Goal: Communication & Community: Answer question/provide support

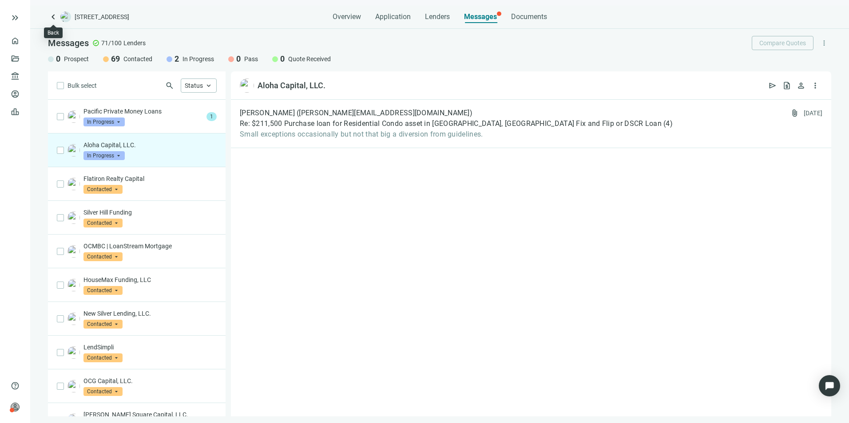
click at [54, 16] on span "keyboard_arrow_left" at bounding box center [53, 17] width 11 height 11
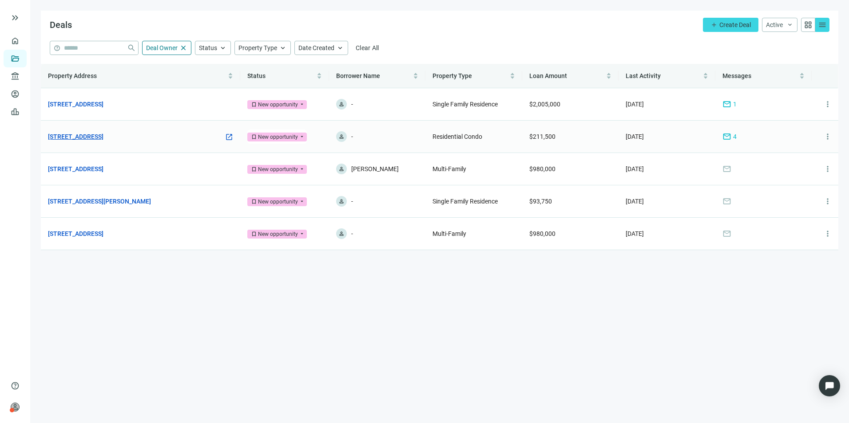
click at [103, 138] on link "[STREET_ADDRESS]" at bounding box center [75, 137] width 55 height 10
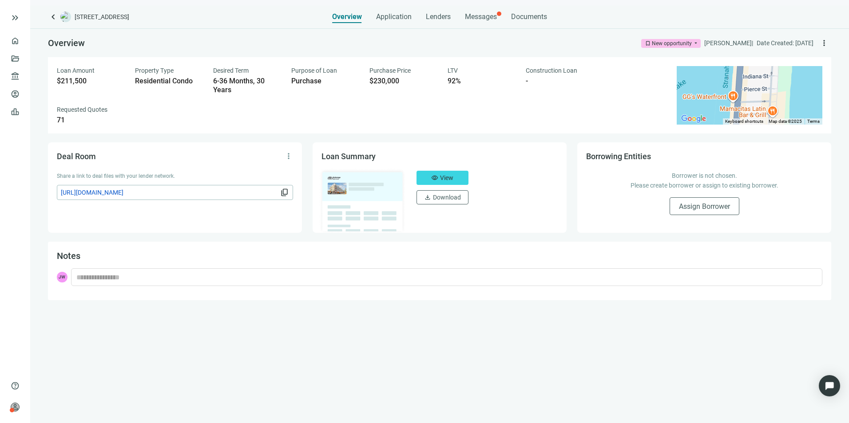
click at [488, 14] on span "Messages" at bounding box center [481, 16] width 32 height 8
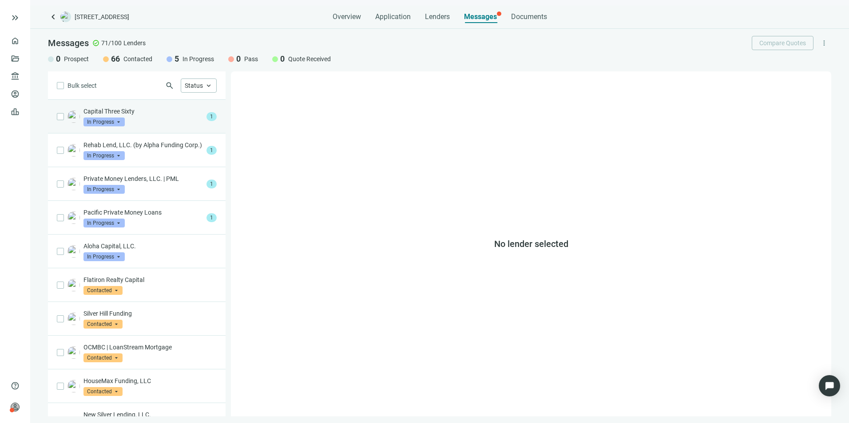
click at [137, 117] on div "Capital Three Sixty In Progress arrow_drop_down" at bounding box center [142, 117] width 119 height 20
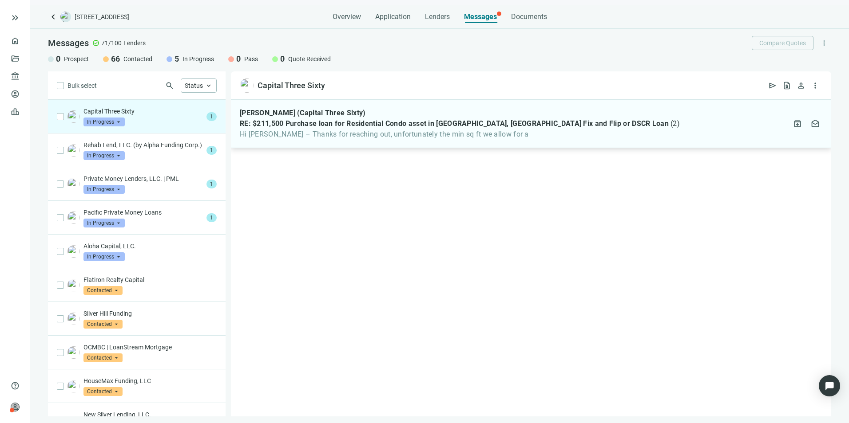
click at [384, 135] on span "Hi [PERSON_NAME] – Thanks for reaching out, unfortunately the min sq ft we allo…" at bounding box center [460, 134] width 440 height 9
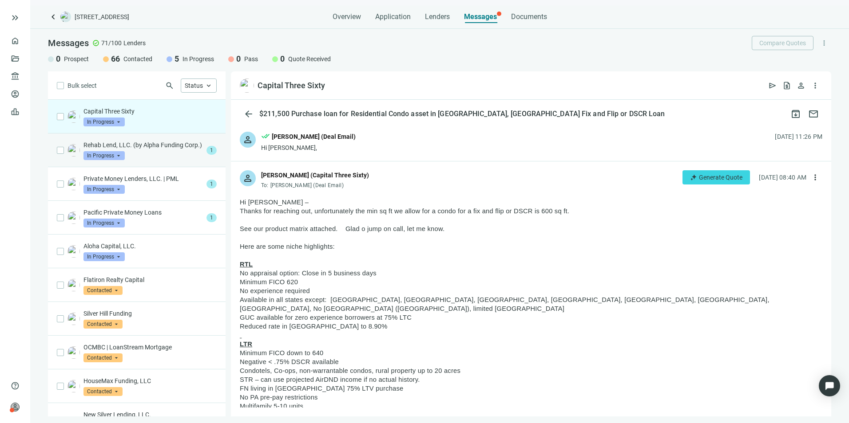
click at [167, 150] on p "Rehab Lend, LLC. (by Alpha Funding Corp.)" at bounding box center [142, 145] width 119 height 9
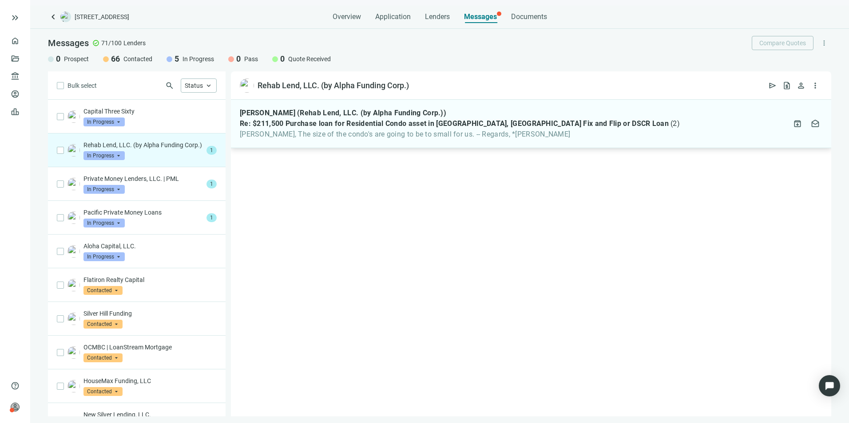
click at [355, 121] on span "Re: $211,500 Purchase loan for Residential Condo asset in [GEOGRAPHIC_DATA], [G…" at bounding box center [454, 123] width 429 height 9
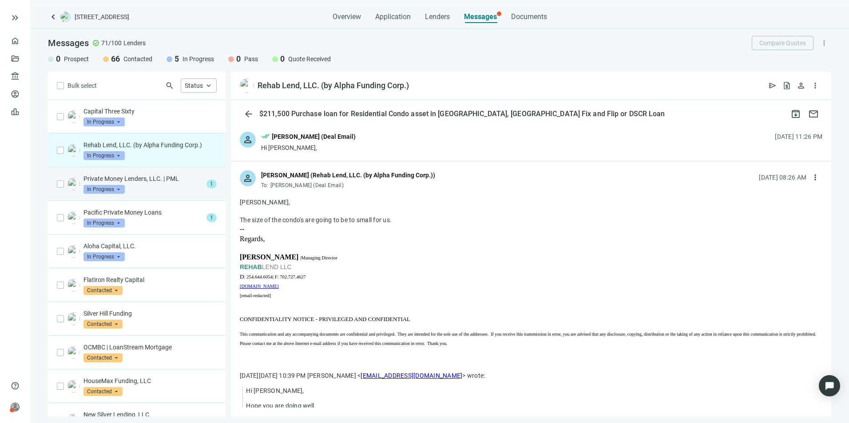
click at [142, 188] on div "Private Money Lenders, LLC. | PML In Progress arrow_drop_down" at bounding box center [142, 184] width 119 height 20
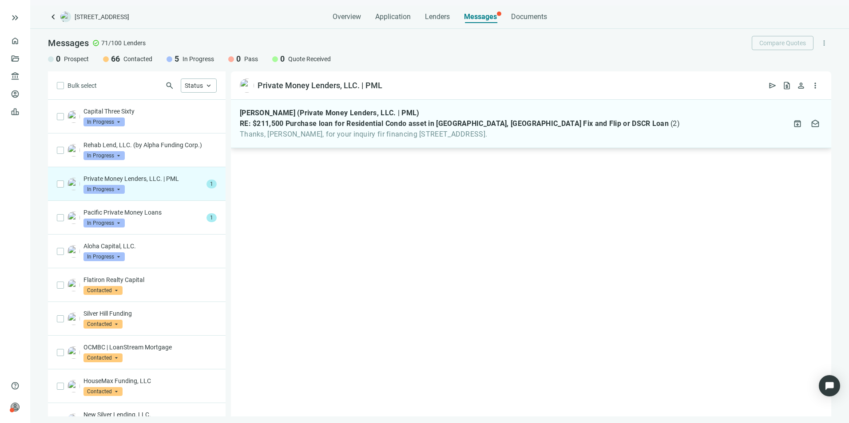
click at [454, 138] on span "Thanks, [PERSON_NAME], for your inquiry fir financing [STREET_ADDRESS]." at bounding box center [460, 134] width 440 height 9
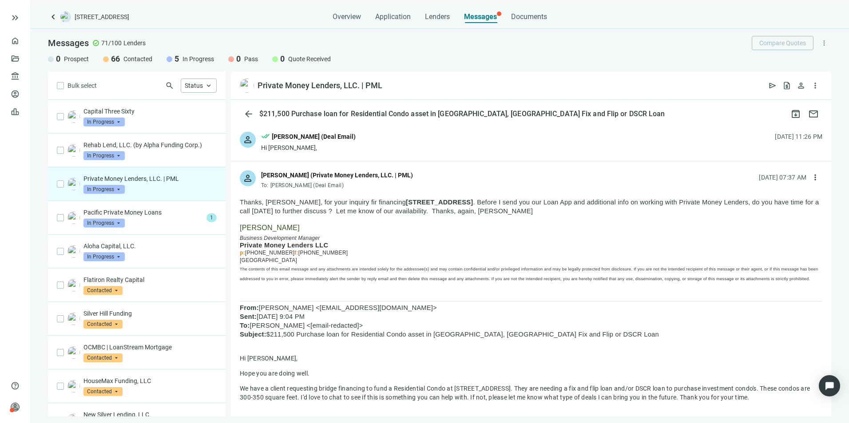
scroll to position [44, 0]
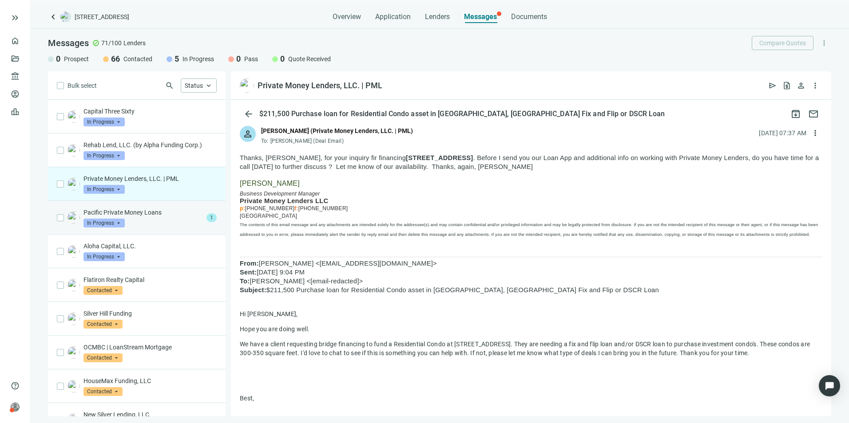
click at [170, 219] on div "Pacific Private Money Loans In Progress arrow_drop_down" at bounding box center [142, 218] width 119 height 20
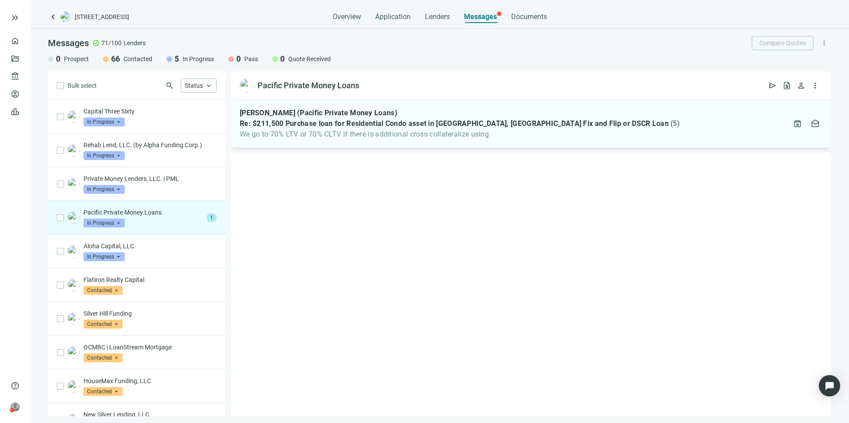
click at [353, 135] on span "We go to 70% LTV or 70% CLTV if there is additional cross collateralize using" at bounding box center [460, 134] width 440 height 9
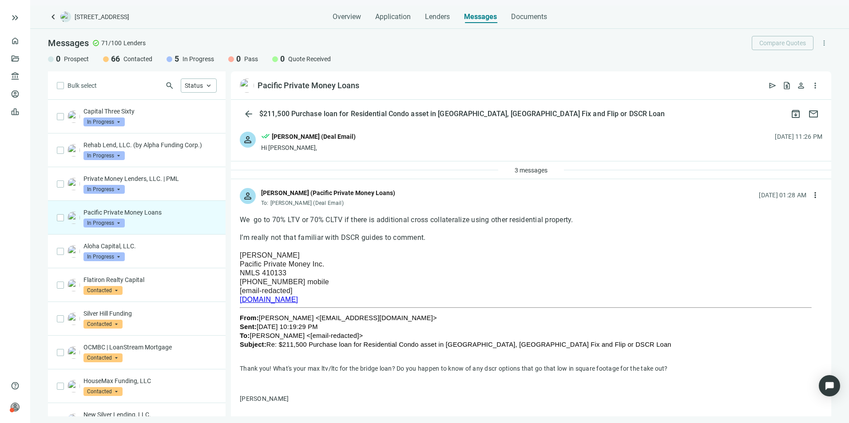
scroll to position [44, 0]
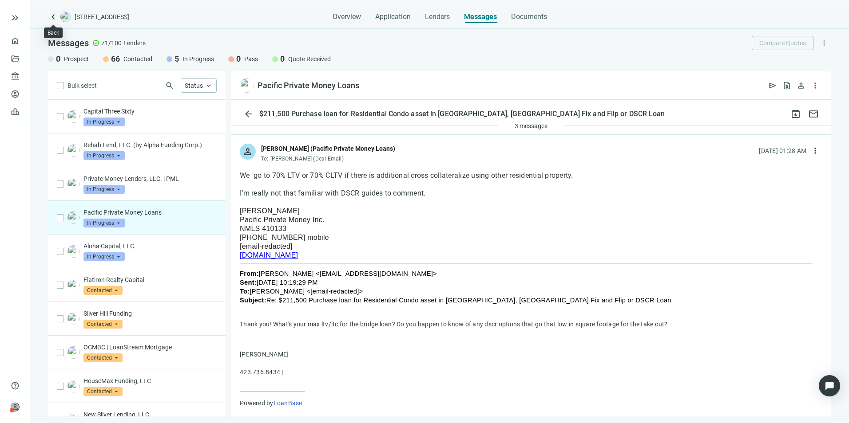
click at [53, 19] on span "keyboard_arrow_left" at bounding box center [53, 17] width 11 height 11
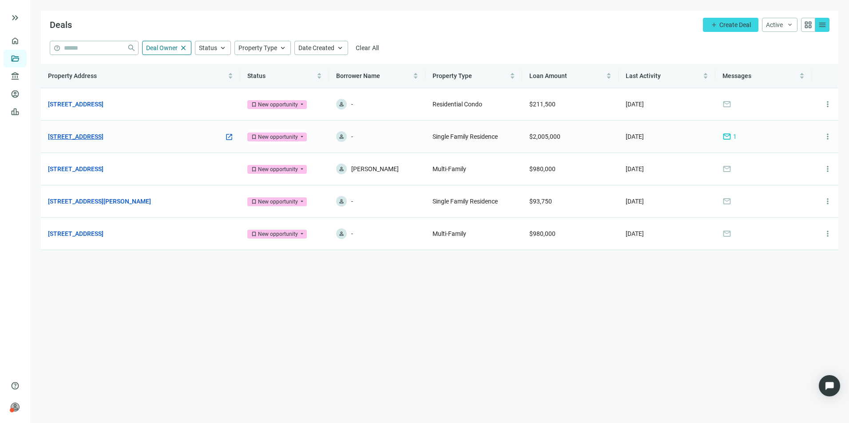
click at [103, 135] on link "[STREET_ADDRESS]" at bounding box center [75, 137] width 55 height 10
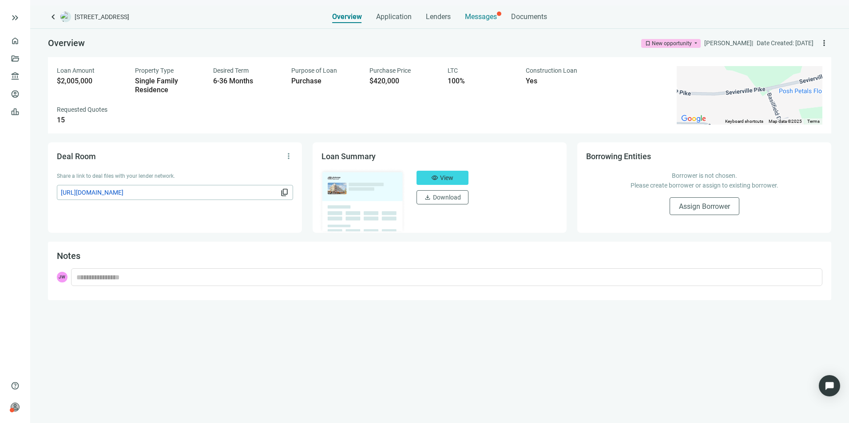
click at [484, 16] on span "Messages" at bounding box center [481, 16] width 32 height 8
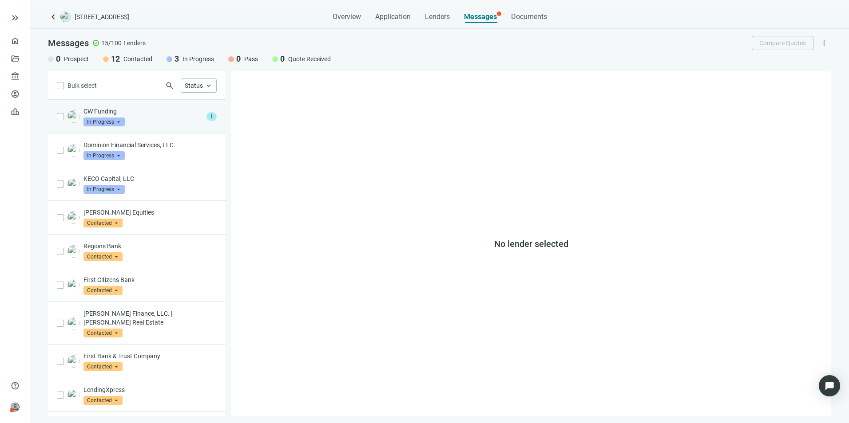
click at [177, 118] on div "CW Funding In Progress arrow_drop_down" at bounding box center [142, 117] width 119 height 20
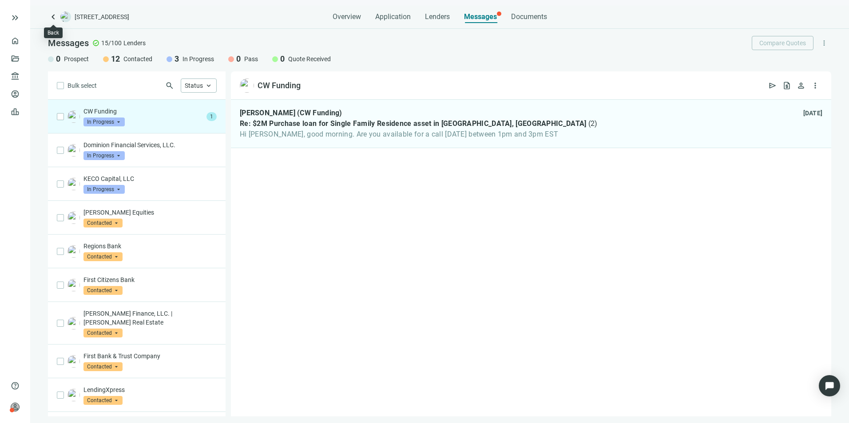
click at [56, 14] on span "keyboard_arrow_left" at bounding box center [53, 17] width 11 height 11
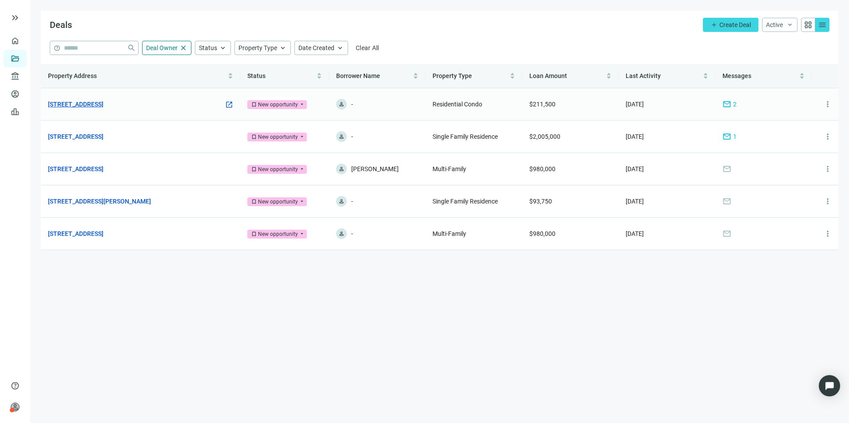
click at [103, 107] on link "[STREET_ADDRESS]" at bounding box center [75, 104] width 55 height 10
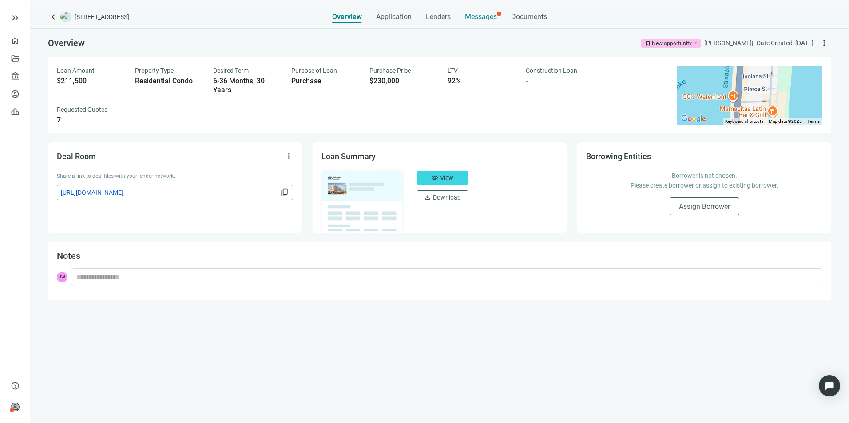
click at [475, 23] on div "Messages" at bounding box center [481, 14] width 32 height 18
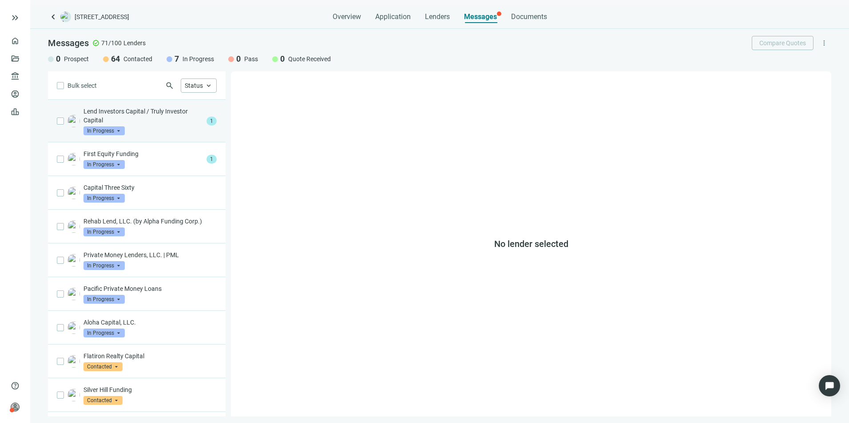
click at [147, 122] on p "Lend Investors Capital / Truly Investor Capital" at bounding box center [142, 116] width 119 height 18
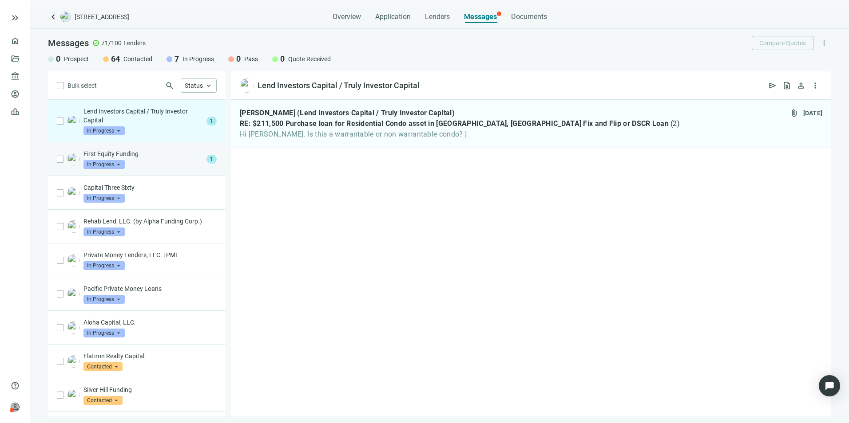
click at [150, 155] on p "First Equity Funding" at bounding box center [142, 154] width 119 height 9
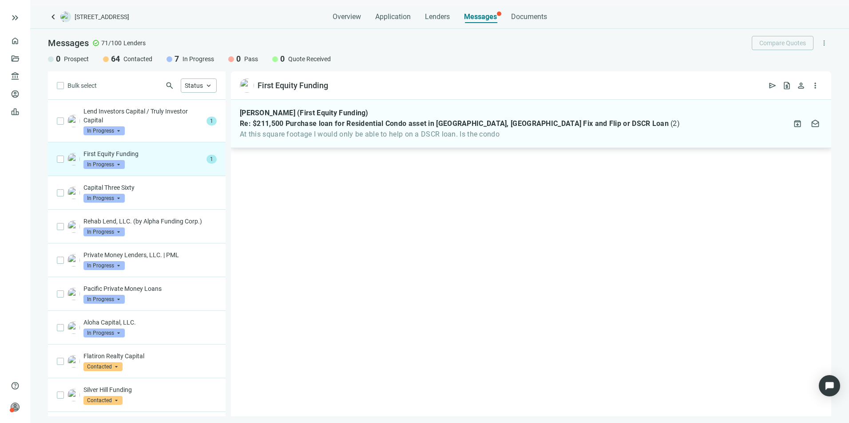
click at [426, 131] on span "At this square footage I would only be able to help on a DSCR loan. Is the condo" at bounding box center [460, 134] width 440 height 9
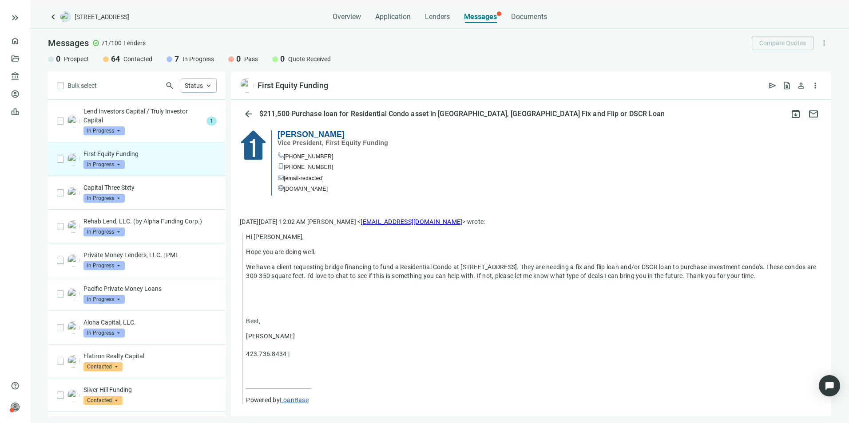
scroll to position [133, 0]
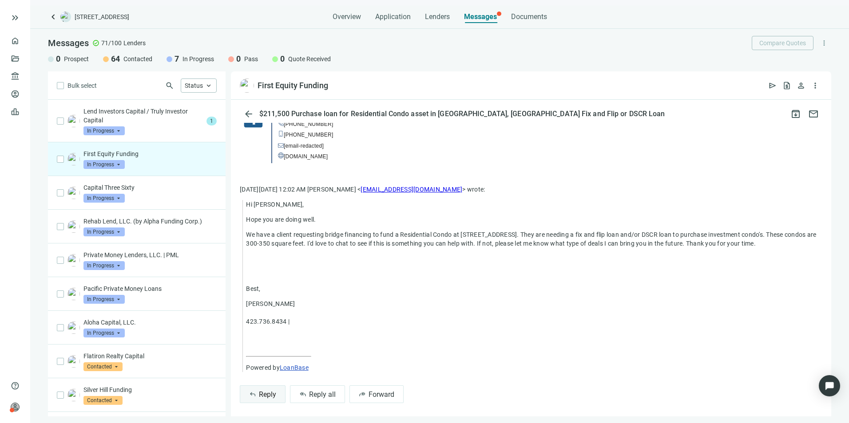
click at [276, 399] on button "reply Reply" at bounding box center [263, 395] width 46 height 18
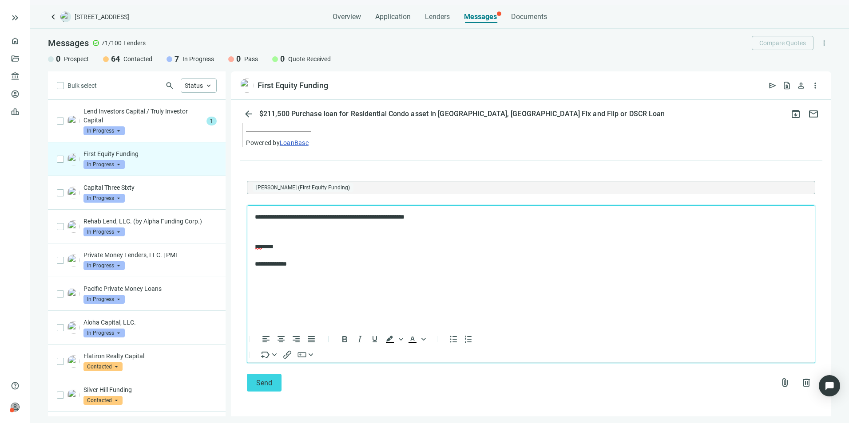
scroll to position [367, 0]
click at [256, 381] on button "Send" at bounding box center [264, 383] width 35 height 18
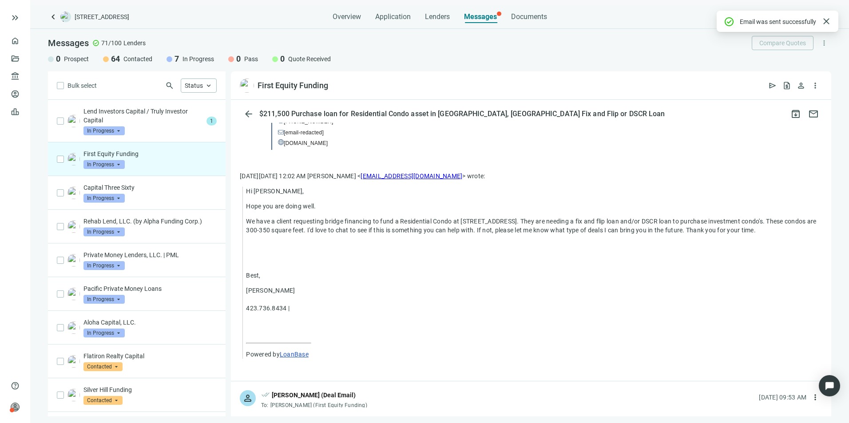
scroll to position [318, 0]
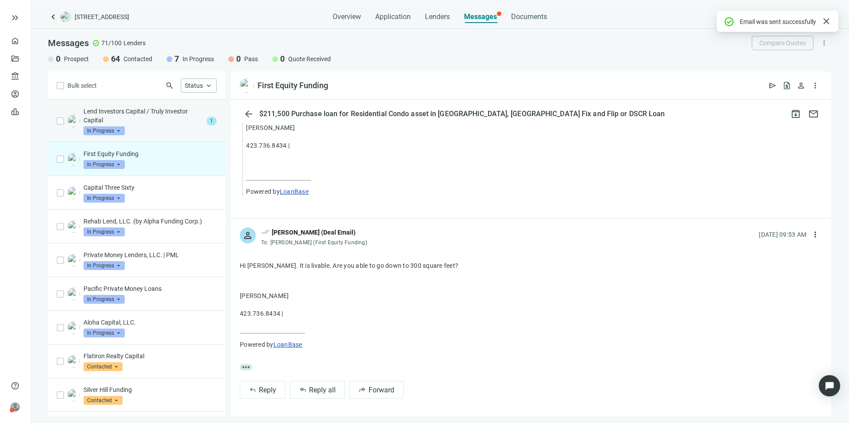
click at [171, 118] on p "Lend Investors Capital / Truly Investor Capital" at bounding box center [142, 116] width 119 height 18
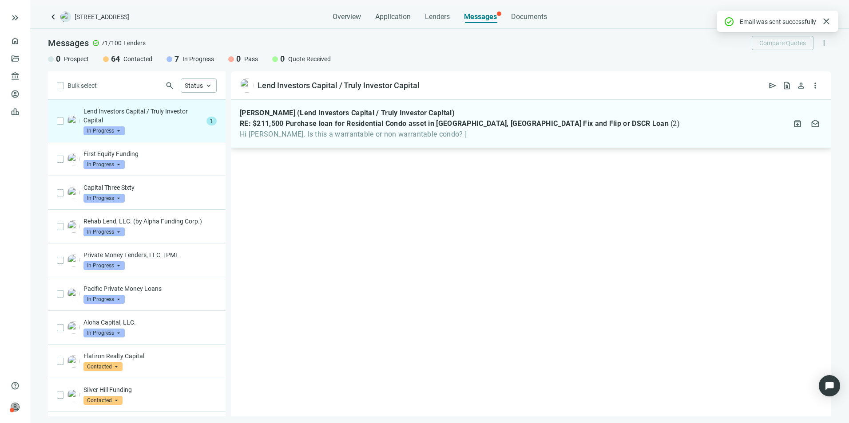
click at [497, 134] on span "Hi [PERSON_NAME]. Is this a warrantable or non warrantable condo? ]" at bounding box center [460, 134] width 440 height 9
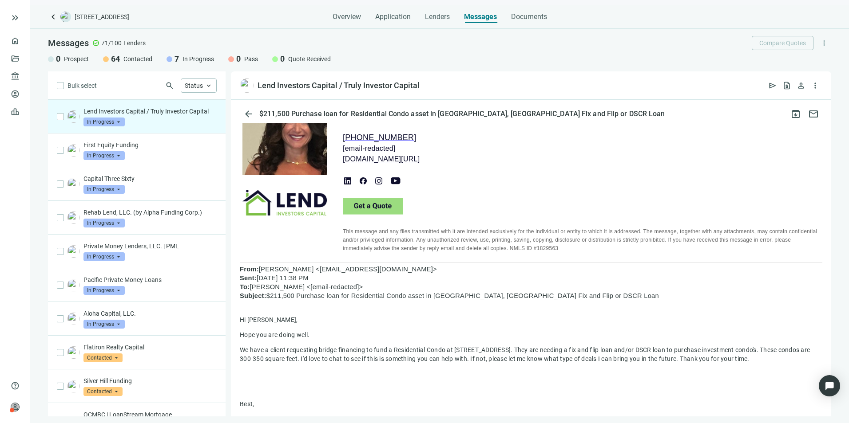
scroll to position [178, 0]
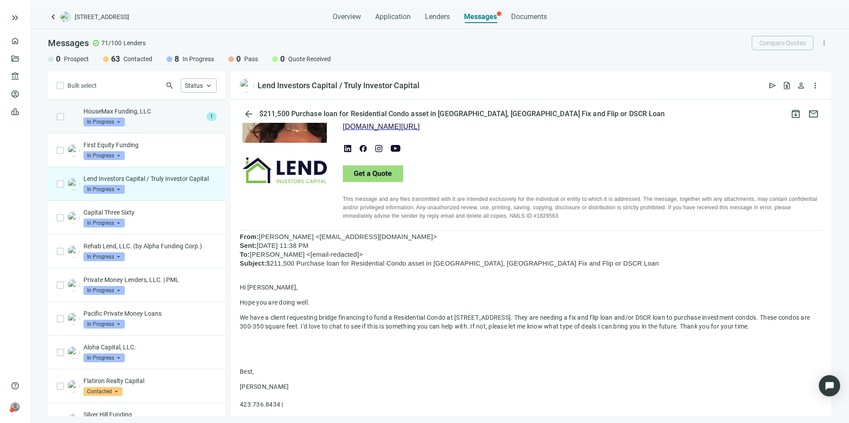
click at [173, 123] on div "HouseMax Funding, LLC In Progress arrow_drop_down" at bounding box center [142, 117] width 119 height 20
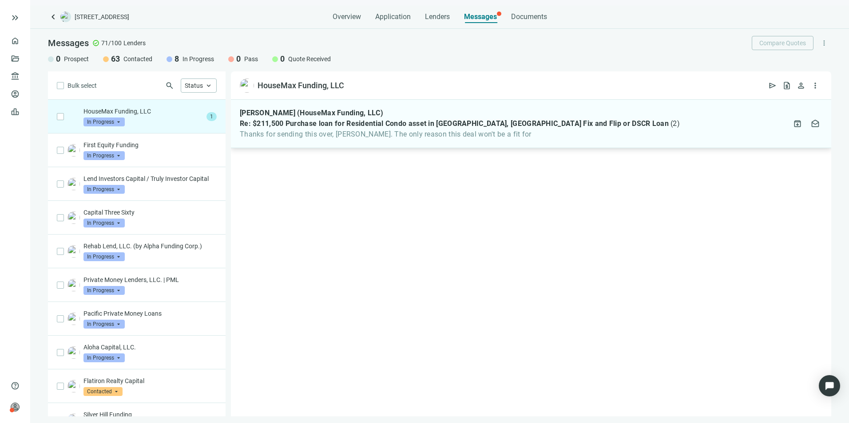
click at [474, 128] on span "Re: $211,500 Purchase loan for Residential Condo asset in [GEOGRAPHIC_DATA], [G…" at bounding box center [454, 123] width 429 height 9
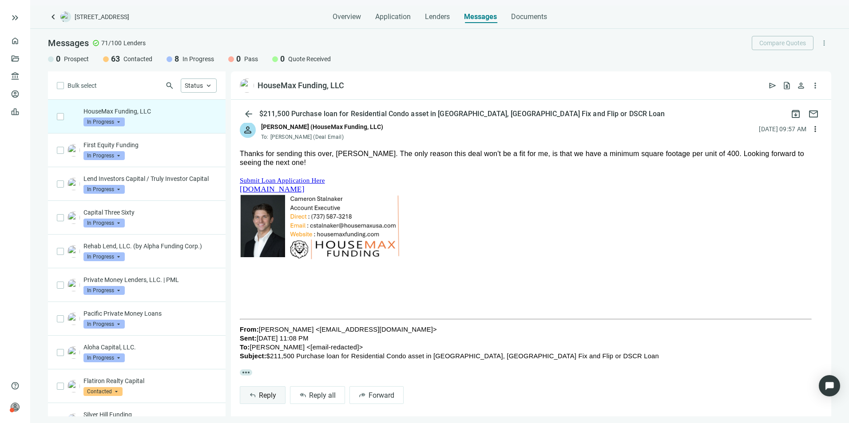
click at [264, 387] on button "reply Reply" at bounding box center [263, 396] width 46 height 18
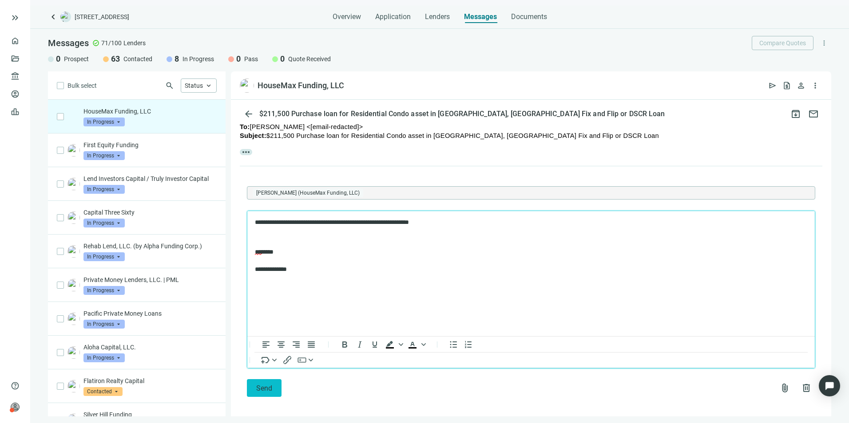
click at [261, 384] on span "Send" at bounding box center [264, 388] width 16 height 8
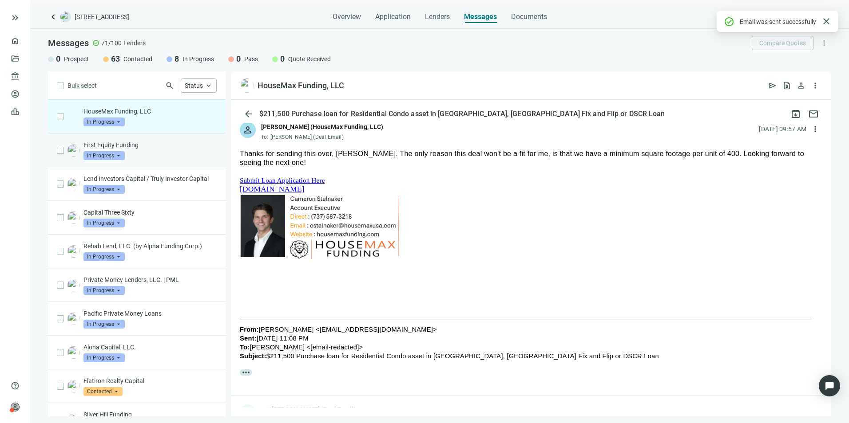
scroll to position [220, 0]
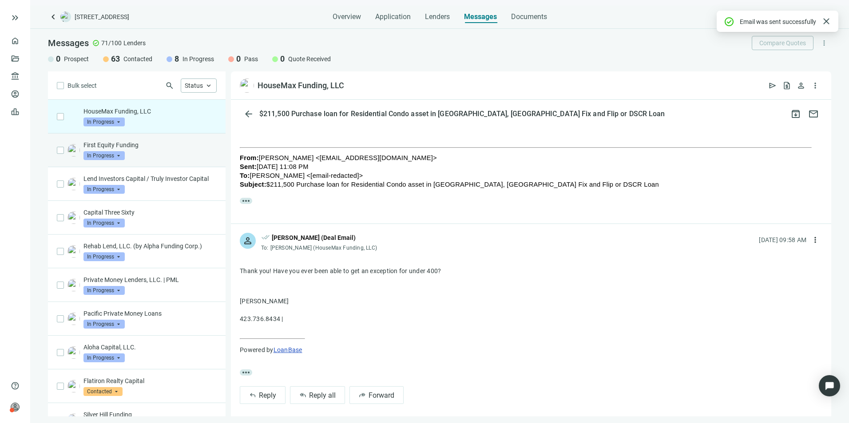
click at [146, 150] on div "First Equity Funding In Progress arrow_drop_down" at bounding box center [149, 151] width 133 height 20
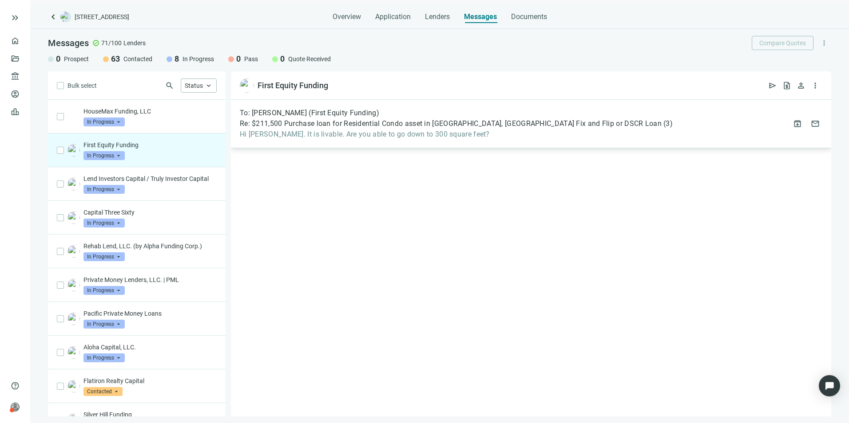
click at [530, 139] on div "To: [PERSON_NAME] (First Equity Funding) Re: $211,500 Purchase loan for Residen…" at bounding box center [531, 124] width 600 height 48
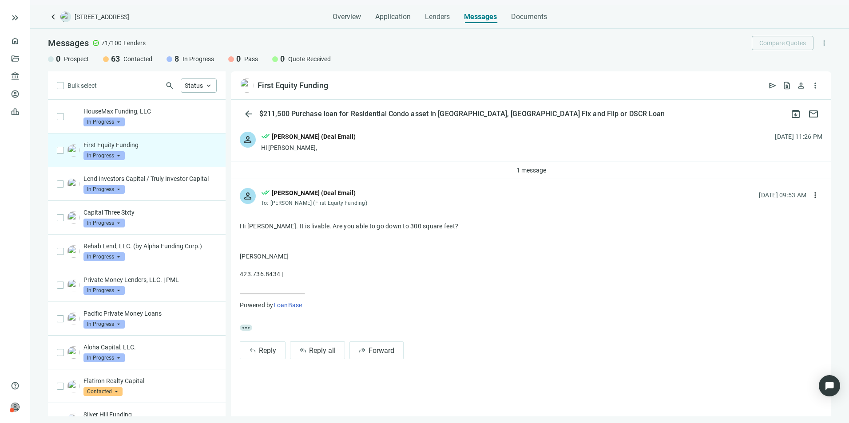
click at [244, 326] on span "more_horiz" at bounding box center [246, 328] width 12 height 6
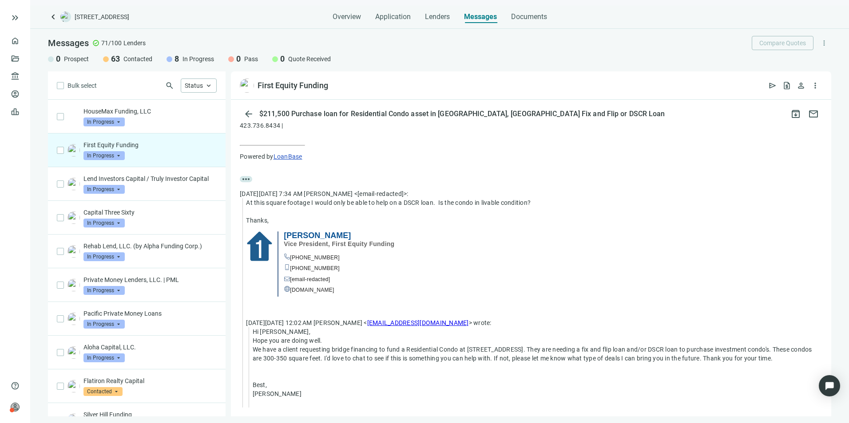
scroll to position [178, 0]
